Goal: Check status: Check status

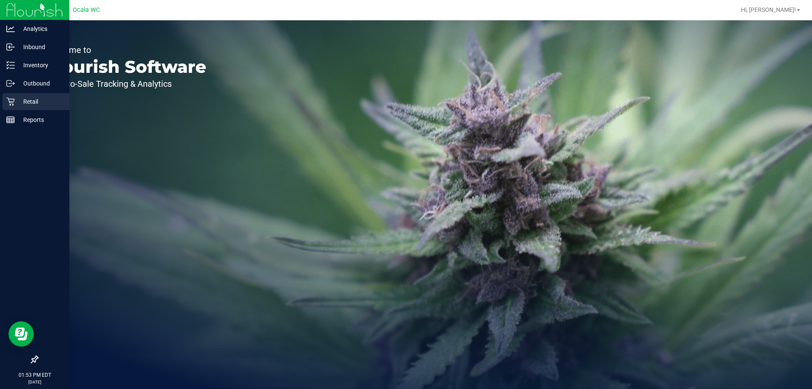
click at [25, 97] on p "Retail" at bounding box center [40, 101] width 51 height 10
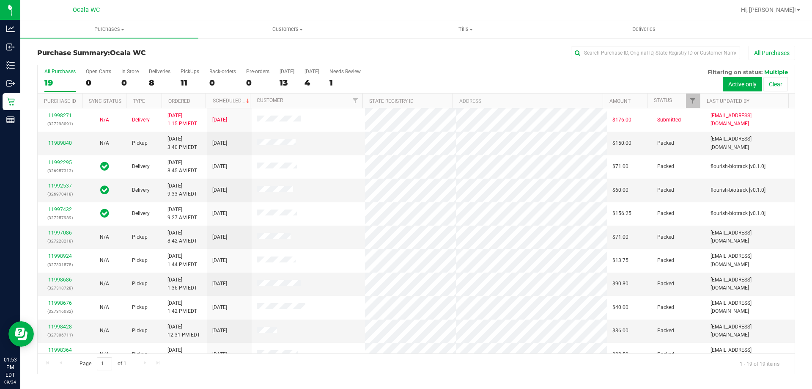
click at [210, 50] on h3 "Purchase Summary: Ocala WC" at bounding box center [163, 53] width 252 height 8
click at [218, 55] on h3 "Purchase Summary: Ocala WC" at bounding box center [163, 53] width 252 height 8
click at [217, 54] on h3 "Purchase Summary: Ocala WC" at bounding box center [163, 53] width 252 height 8
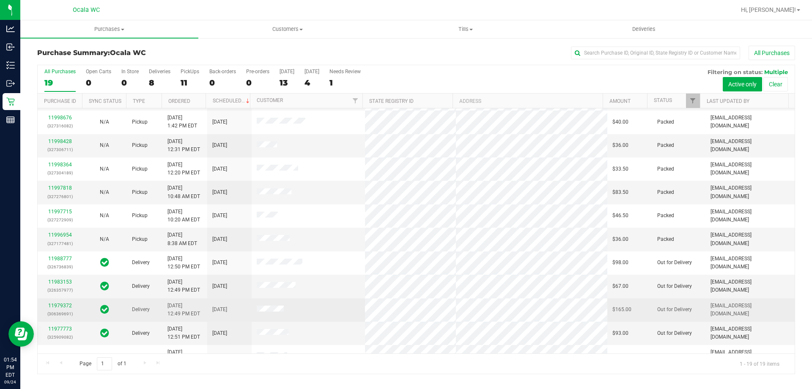
scroll to position [200, 0]
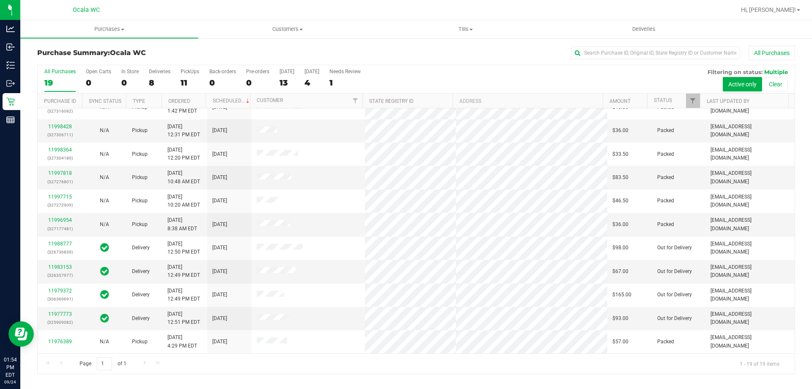
click at [188, 61] on div "Purchase Summary: Ocala WC All Purchases" at bounding box center [416, 55] width 758 height 19
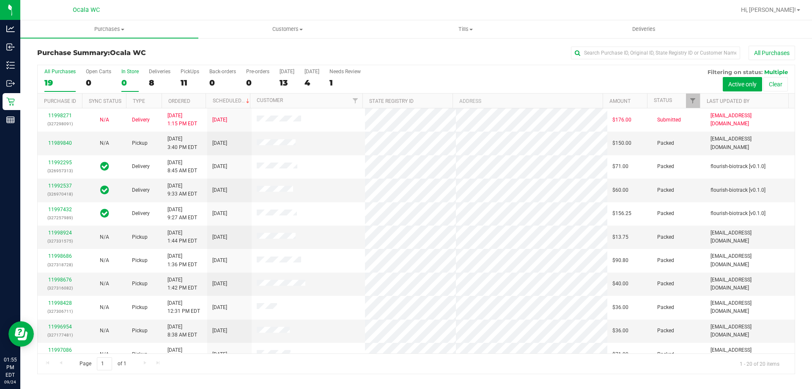
click at [129, 80] on div "0" at bounding box center [129, 83] width 17 height 10
click at [0, 0] on input "In Store 0" at bounding box center [0, 0] width 0 height 0
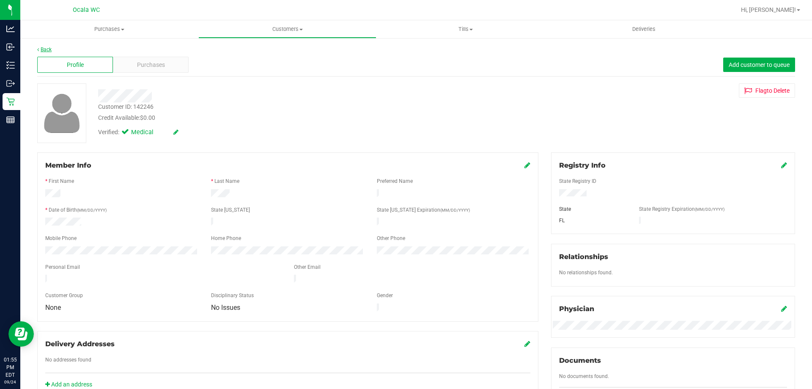
click at [43, 49] on link "Back" at bounding box center [44, 50] width 14 height 6
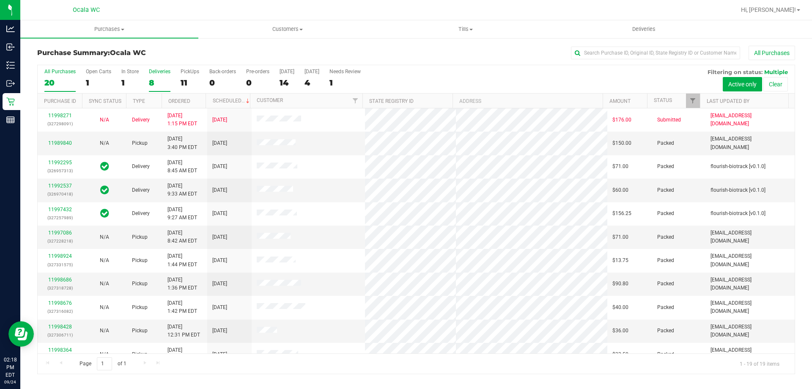
click at [151, 79] on div "8" at bounding box center [160, 83] width 22 height 10
click at [0, 0] on input "Deliveries 8" at bounding box center [0, 0] width 0 height 0
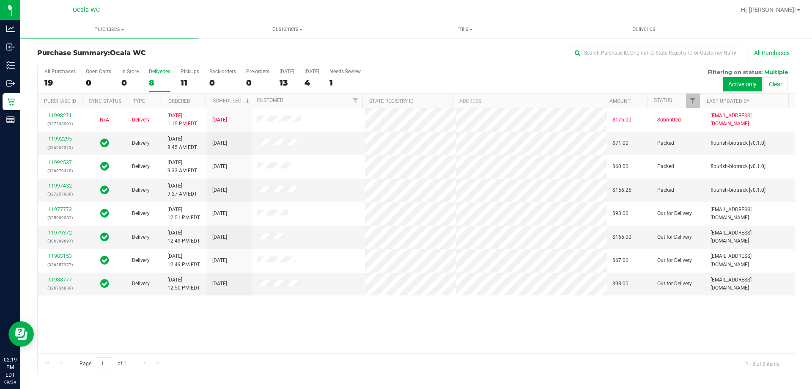
click at [518, 51] on div "All Purchases" at bounding box center [542, 53] width 505 height 14
click at [187, 79] on div "11" at bounding box center [190, 83] width 19 height 10
click at [0, 0] on input "PickUps 11" at bounding box center [0, 0] width 0 height 0
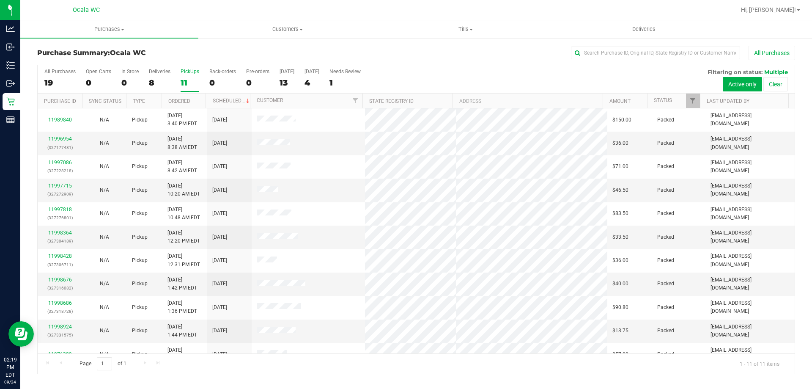
click at [460, 45] on div "Purchase Summary: Ocala WC All Purchases All Purchases 19 Open Carts 0 In Store…" at bounding box center [416, 209] width 792 height 345
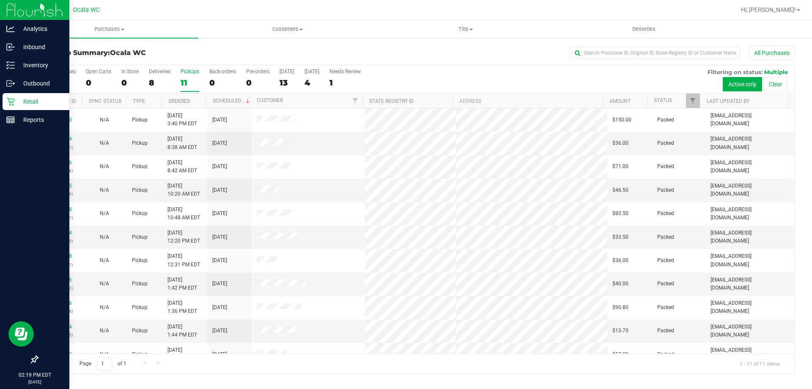
click at [11, 99] on icon at bounding box center [10, 101] width 8 height 8
click at [23, 117] on p "Reports" at bounding box center [40, 120] width 51 height 10
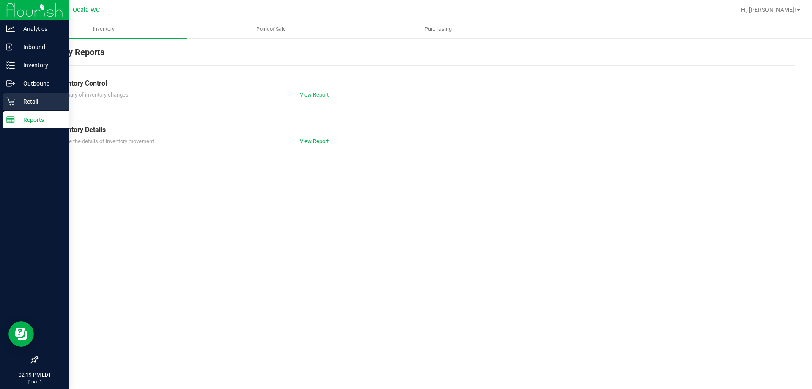
click at [47, 100] on p "Retail" at bounding box center [40, 101] width 51 height 10
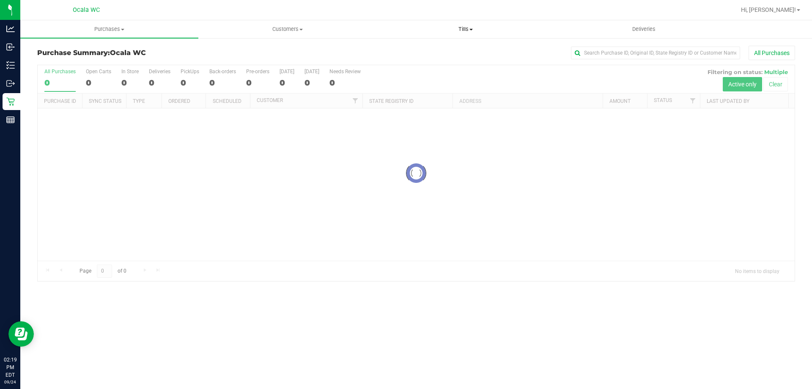
click at [398, 32] on span "Tills" at bounding box center [465, 29] width 177 height 8
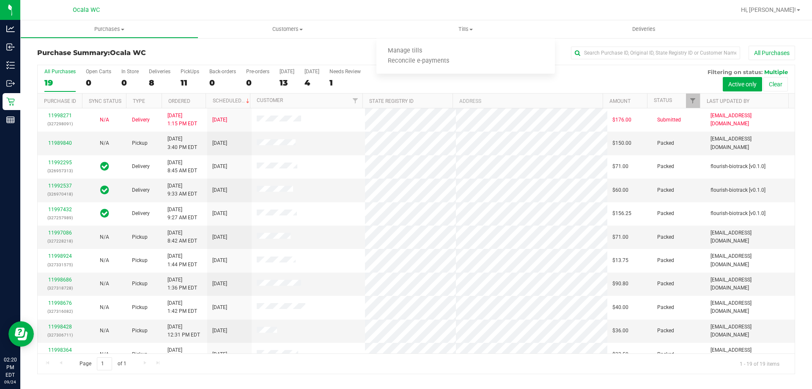
click at [373, 19] on nav "Ocala WC Hi, [PERSON_NAME]!" at bounding box center [416, 10] width 792 height 20
click at [197, 30] on span "Purchases" at bounding box center [109, 29] width 177 height 8
click at [230, 9] on div at bounding box center [443, 10] width 584 height 16
click at [402, 14] on div at bounding box center [443, 10] width 584 height 16
click at [410, 55] on div "All Purchases" at bounding box center [542, 53] width 505 height 14
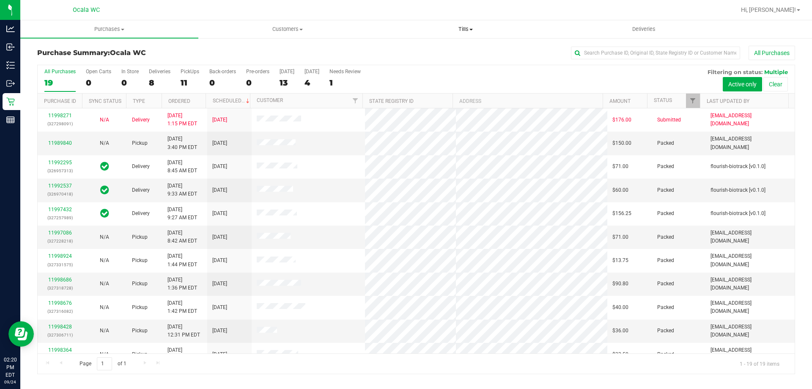
click at [404, 33] on uib-tab-heading "Tills Manage tills Reconcile e-payments" at bounding box center [465, 29] width 177 height 17
click at [389, 9] on div at bounding box center [443, 10] width 584 height 16
click at [529, 8] on div at bounding box center [443, 10] width 584 height 16
click at [546, 54] on div "All Purchases" at bounding box center [542, 53] width 505 height 14
click at [556, 19] on nav "Ocala WC Hi, [PERSON_NAME]!" at bounding box center [416, 10] width 792 height 20
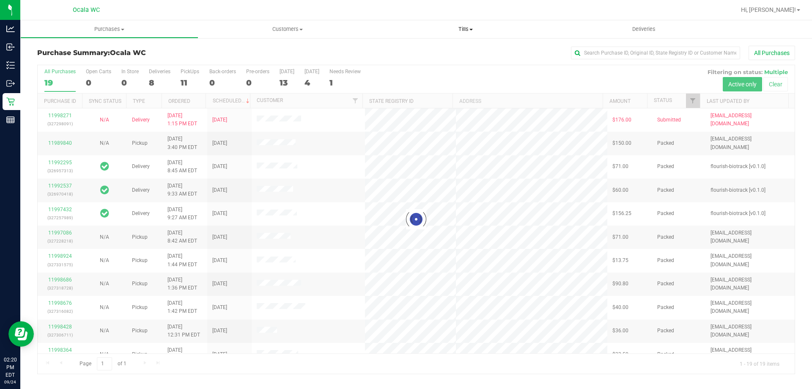
click at [543, 31] on span "Tills" at bounding box center [465, 29] width 178 height 8
click at [530, 11] on div at bounding box center [443, 10] width 584 height 16
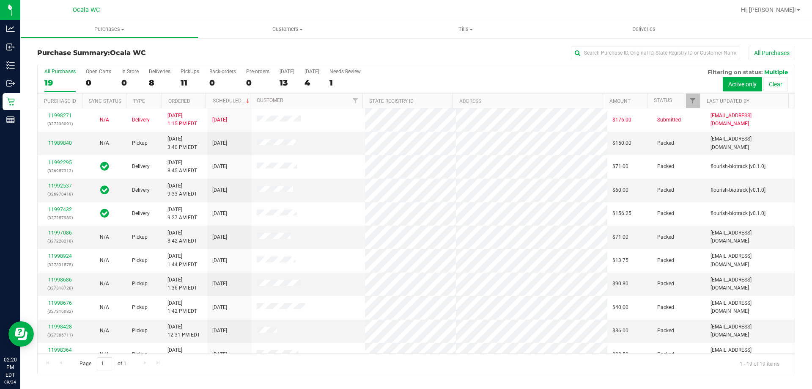
click at [538, 10] on div at bounding box center [443, 10] width 584 height 16
click at [535, 47] on div "All Purchases" at bounding box center [542, 53] width 505 height 14
click at [524, 19] on nav "Ocala WC Hi, [PERSON_NAME]!" at bounding box center [416, 10] width 792 height 20
click at [118, 10] on div "Ocala WC" at bounding box center [86, 9] width 123 height 13
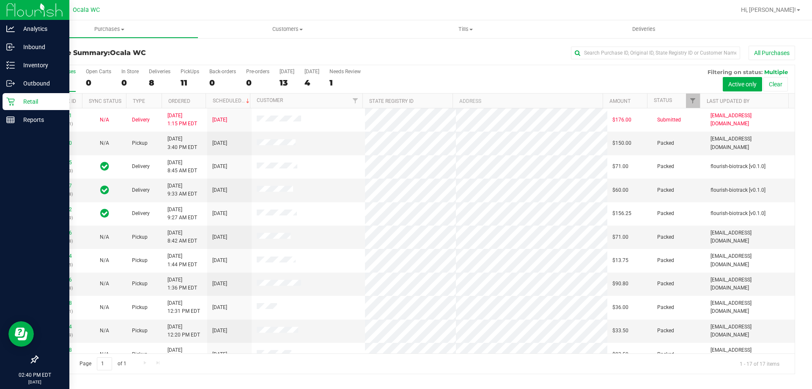
click at [13, 105] on icon at bounding box center [10, 102] width 8 height 8
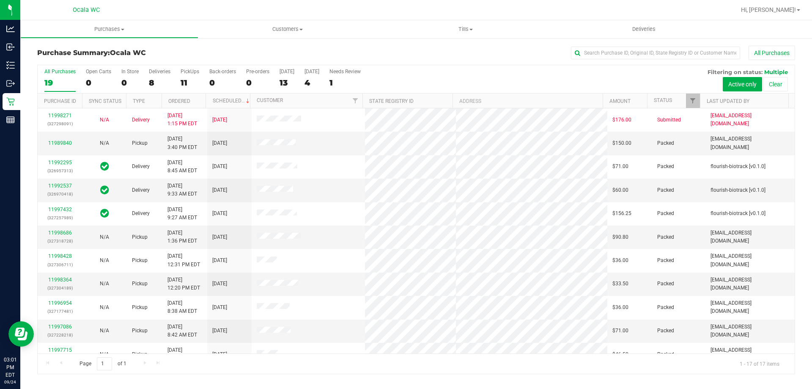
click at [428, 53] on div "All Purchases" at bounding box center [542, 53] width 505 height 14
click at [137, 66] on div "All Purchases 19 Open Carts 0 In Store 0 Deliveries 8 PickUps 11 Back-orders 0 …" at bounding box center [416, 68] width 757 height 7
drag, startPoint x: 132, startPoint y: 67, endPoint x: 132, endPoint y: 73, distance: 5.9
click at [132, 70] on div "All Purchases 19 Open Carts 0 In Store 0 Deliveries 8 PickUps 11 Back-orders 0 …" at bounding box center [416, 68] width 757 height 7
click at [132, 73] on div "In Store" at bounding box center [129, 72] width 17 height 6
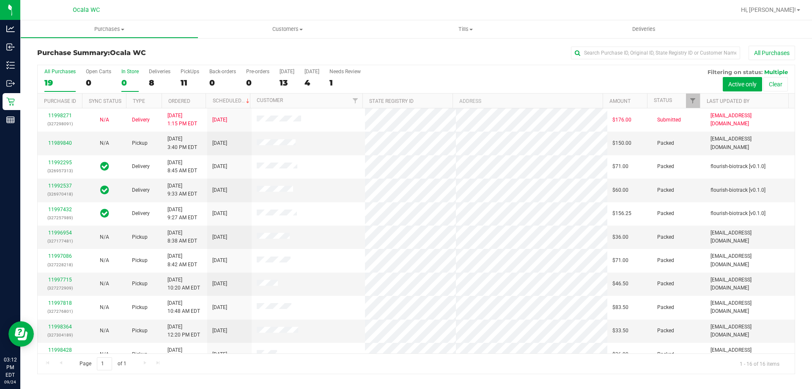
click at [0, 0] on input "In Store 0" at bounding box center [0, 0] width 0 height 0
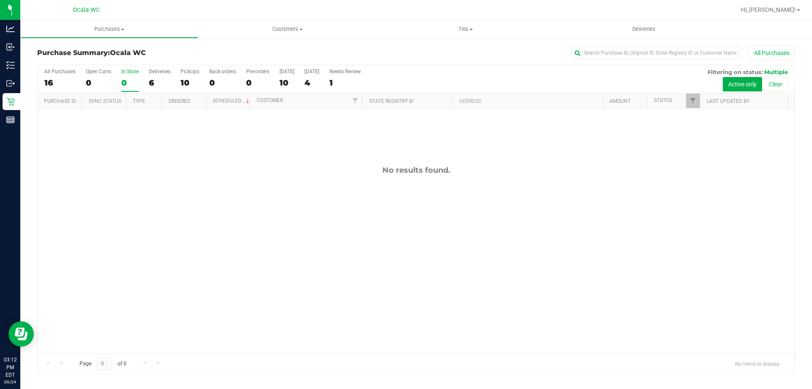
click at [390, 55] on div "All Purchases" at bounding box center [542, 53] width 505 height 14
click at [156, 83] on div "6" at bounding box center [160, 83] width 22 height 10
click at [0, 0] on input "Deliveries 6" at bounding box center [0, 0] width 0 height 0
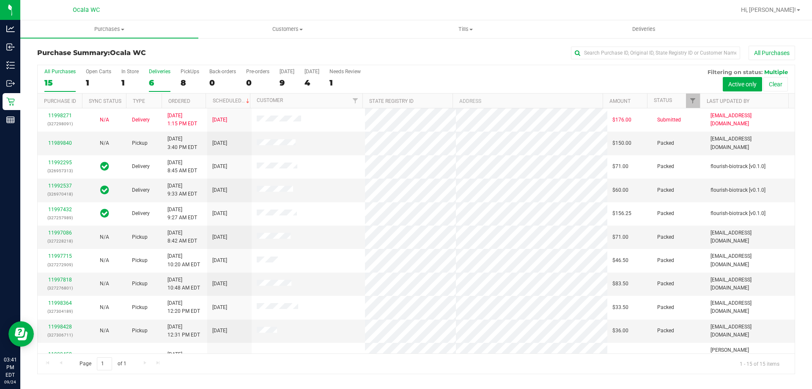
click at [150, 79] on div "6" at bounding box center [160, 83] width 22 height 10
click at [0, 0] on input "Deliveries 6" at bounding box center [0, 0] width 0 height 0
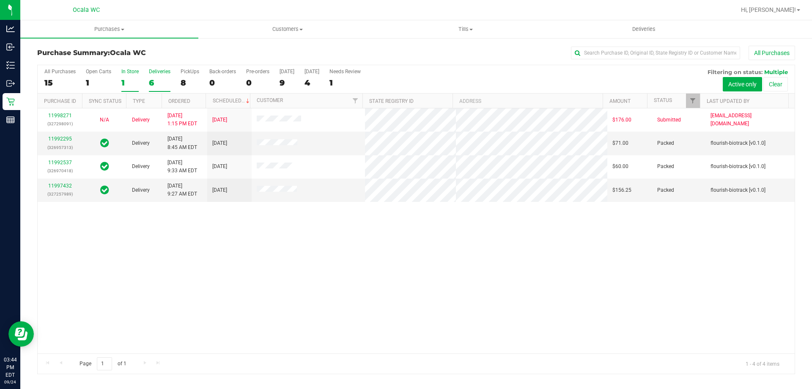
click at [132, 76] on label "In Store 1" at bounding box center [129, 80] width 17 height 23
click at [0, 0] on input "In Store 1" at bounding box center [0, 0] width 0 height 0
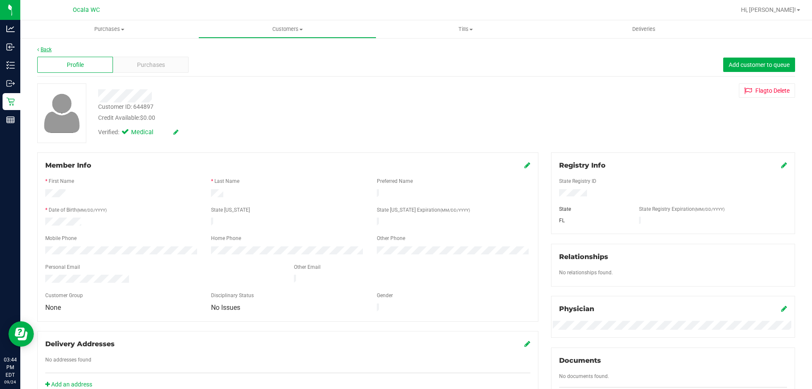
click at [47, 50] on link "Back" at bounding box center [44, 50] width 14 height 6
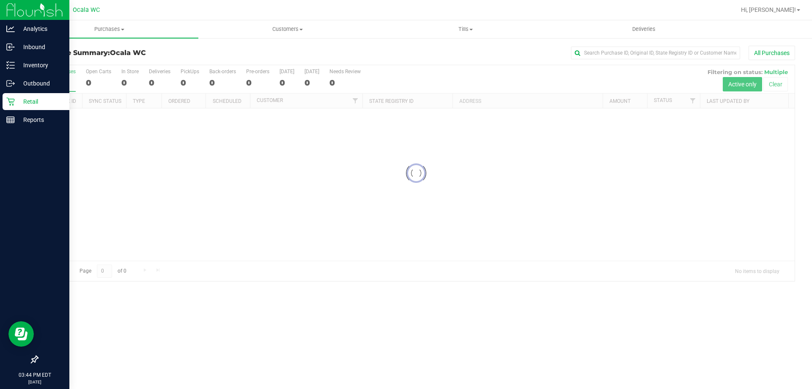
click at [17, 104] on p "Retail" at bounding box center [40, 101] width 51 height 10
